Goal: Task Accomplishment & Management: Use online tool/utility

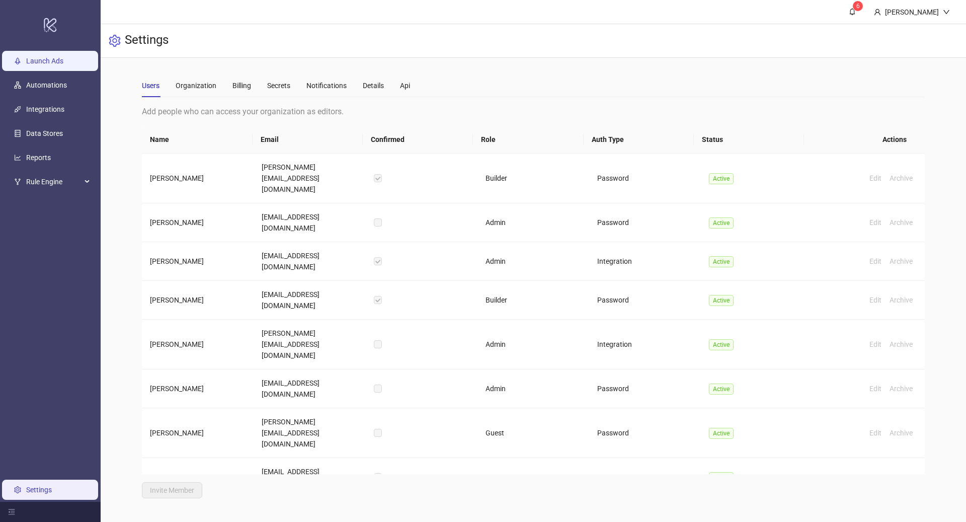
click at [45, 65] on link "Launch Ads" at bounding box center [44, 61] width 37 height 8
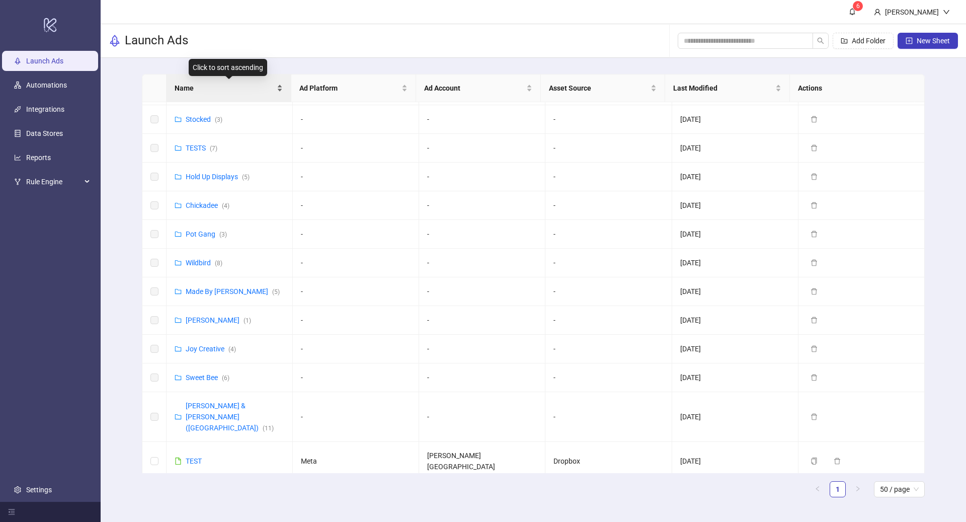
click at [229, 83] on span "Name" at bounding box center [225, 88] width 100 height 11
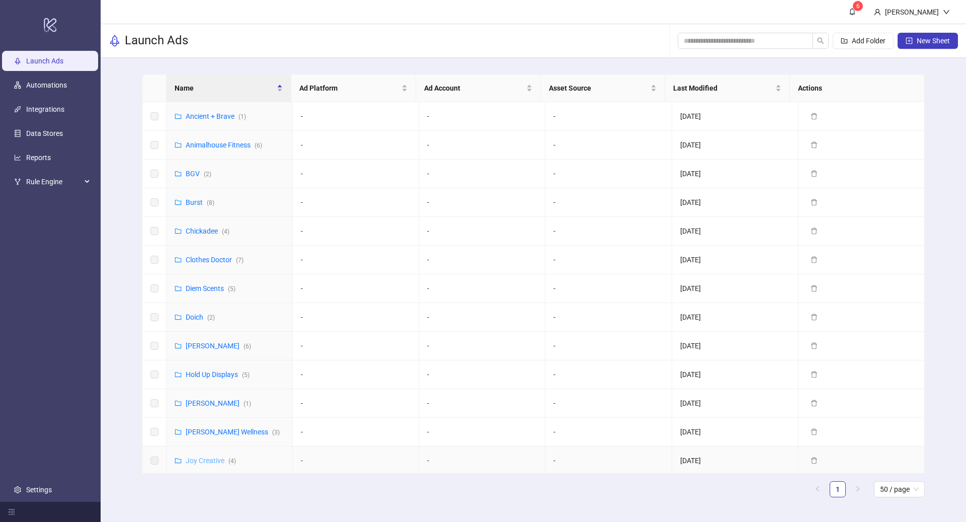
click at [210, 457] on link "Joy Creative ( 4 )" at bounding box center [211, 461] width 50 height 8
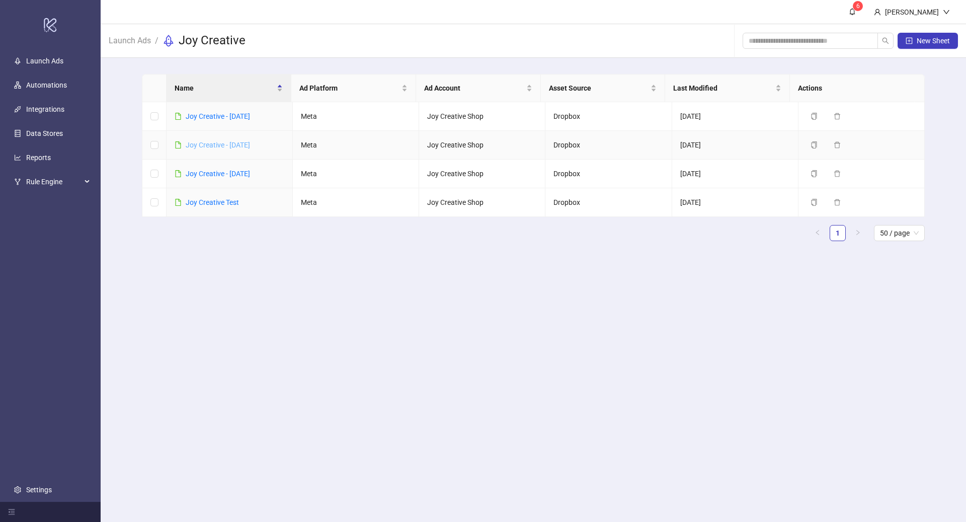
click at [238, 144] on link "Joy Creative - [DATE]" at bounding box center [218, 145] width 64 height 8
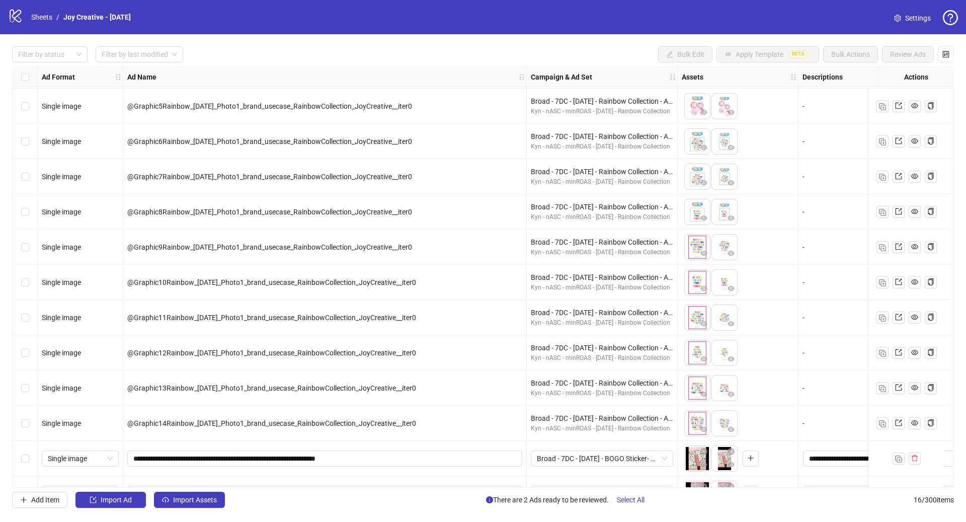
scroll to position [167, 0]
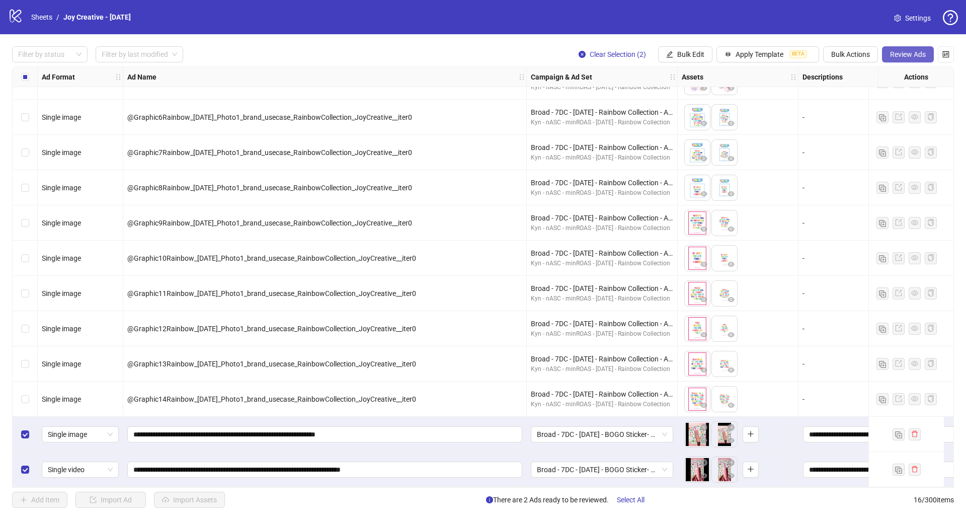
click at [915, 57] on span "Review Ads" at bounding box center [908, 54] width 36 height 8
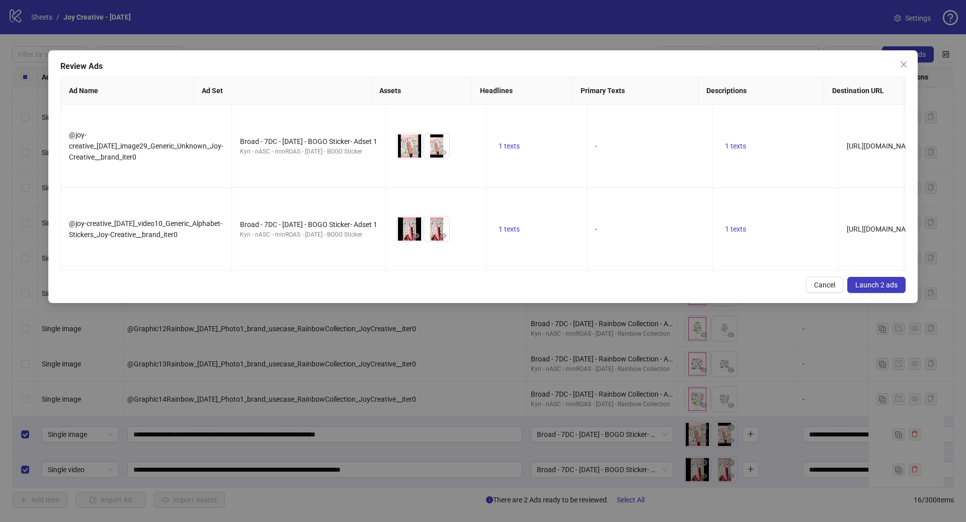
click at [869, 289] on span "Launch 2 ads" at bounding box center [877, 285] width 42 height 8
